Goal: Task Accomplishment & Management: Use online tool/utility

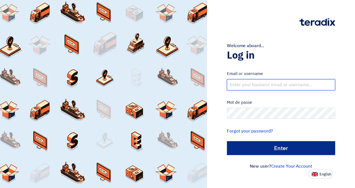
type input "[EMAIL_ADDRESS][DOMAIN_NAME]"
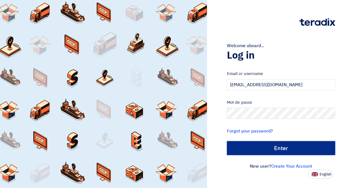
click at [290, 147] on input "الدخول" at bounding box center [281, 148] width 108 height 14
type input "Sign in"
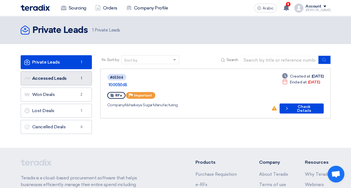
click at [57, 76] on font "Accessed Leads Accessed Leads" at bounding box center [45, 78] width 42 height 5
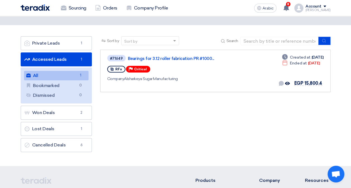
scroll to position [28, 0]
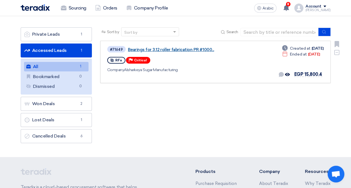
click at [184, 49] on link "Bearings for 3.12 roller fabrication PR #1000..." at bounding box center [197, 49] width 139 height 5
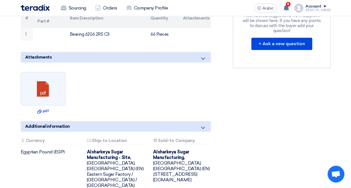
scroll to position [223, 0]
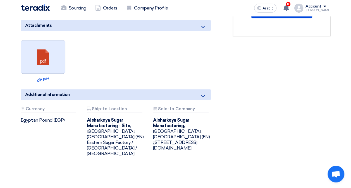
click at [50, 50] on link at bounding box center [43, 56] width 45 height 33
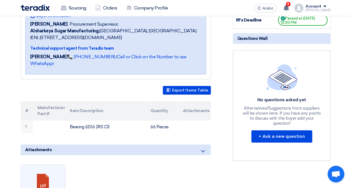
scroll to position [112, 0]
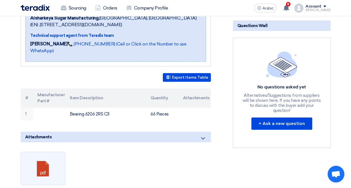
click at [339, 37] on section "Bearings for 3.12 roller fabrication PR #10007910 Buyer Information [PERSON_NAM…" at bounding box center [175, 138] width 351 height 340
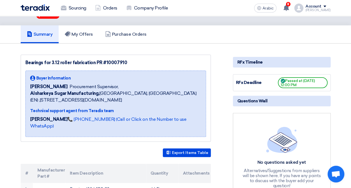
scroll to position [0, 0]
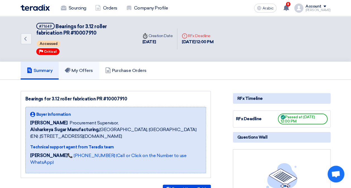
click at [91, 66] on link "My Offers" at bounding box center [79, 71] width 40 height 18
